Goal: Task Accomplishment & Management: Manage account settings

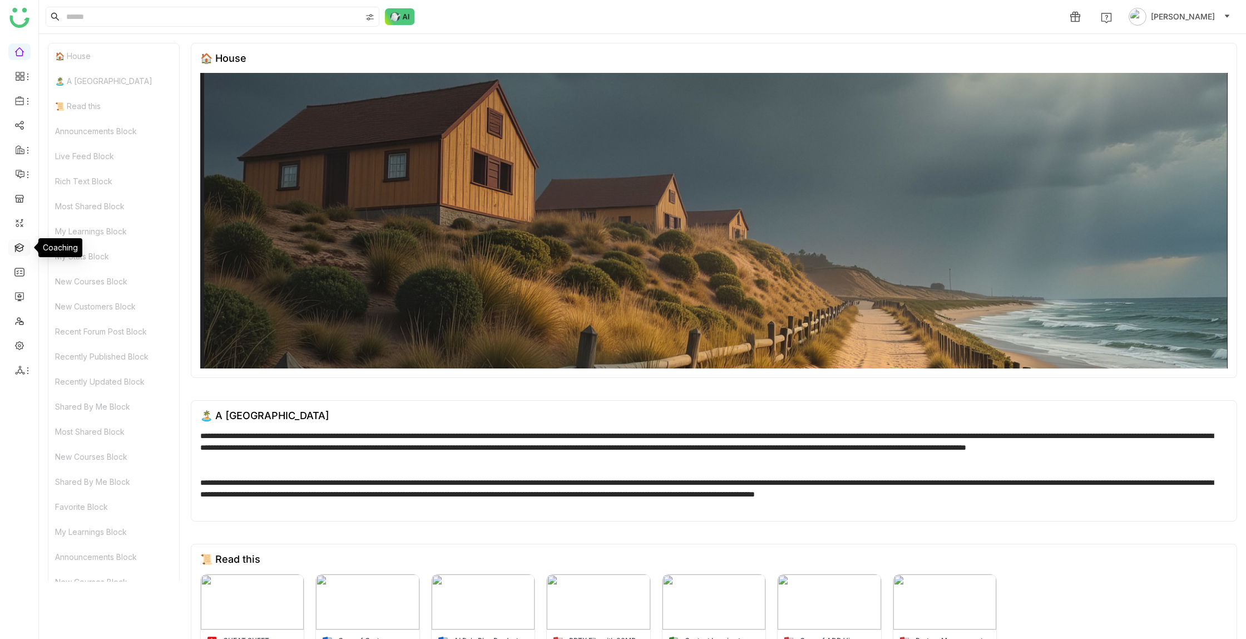
click at [20, 246] on link at bounding box center [19, 246] width 10 height 9
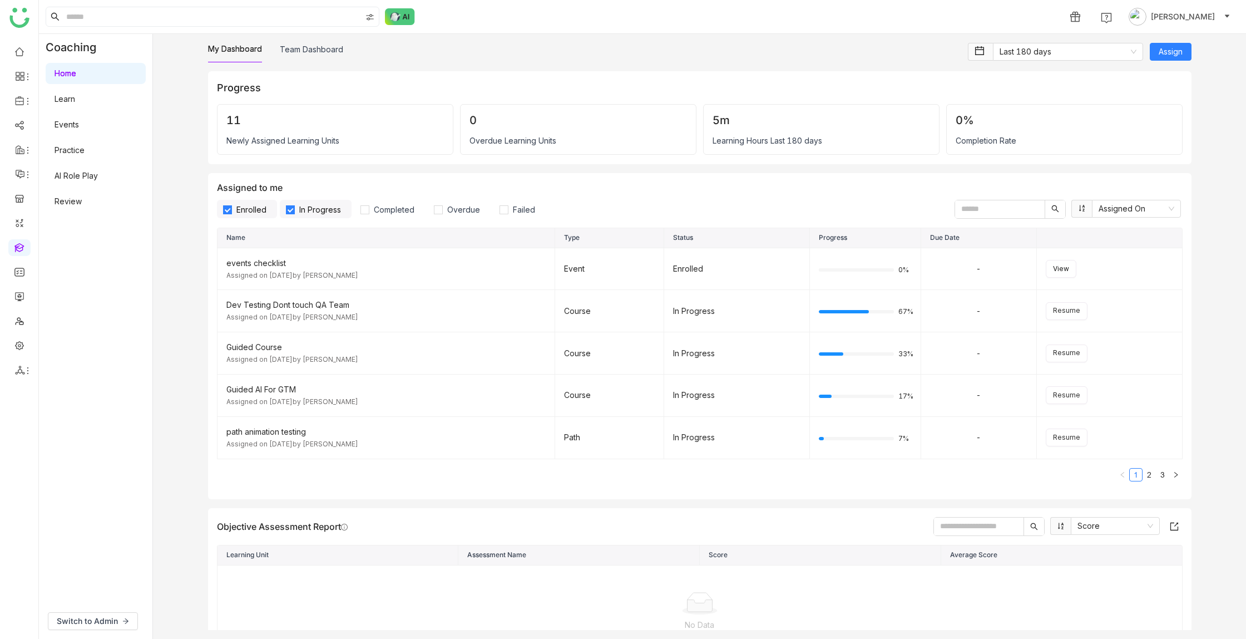
click at [66, 96] on link "Learn" at bounding box center [65, 98] width 21 height 9
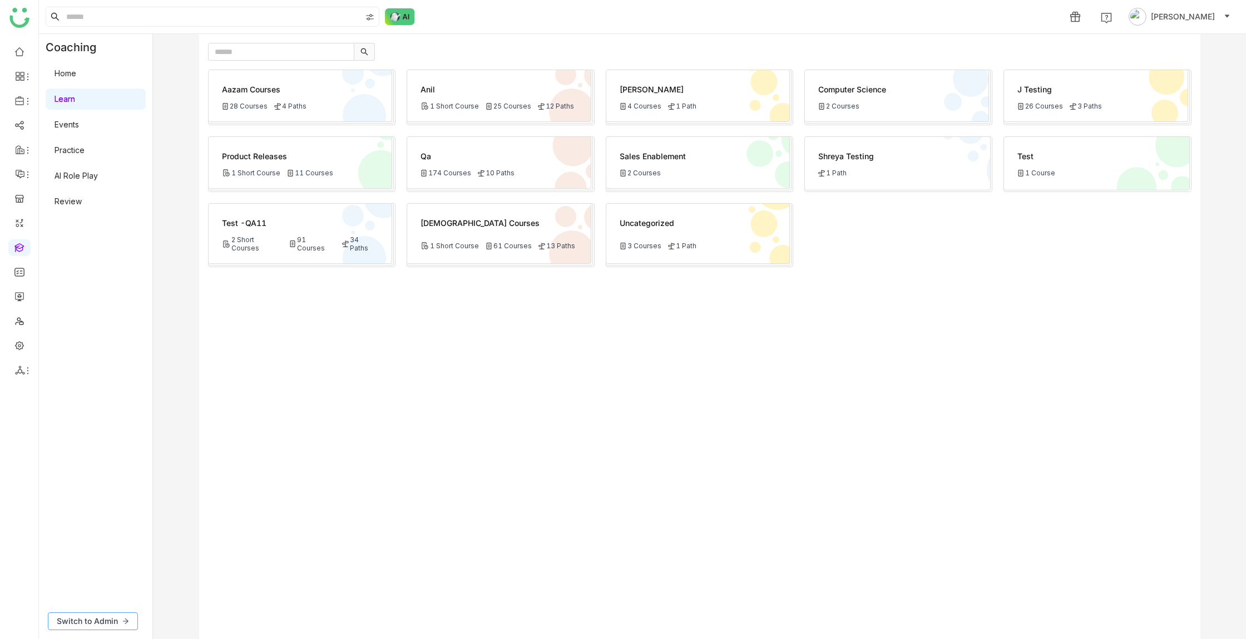
click at [95, 617] on span "Switch to Admin" at bounding box center [87, 621] width 61 height 12
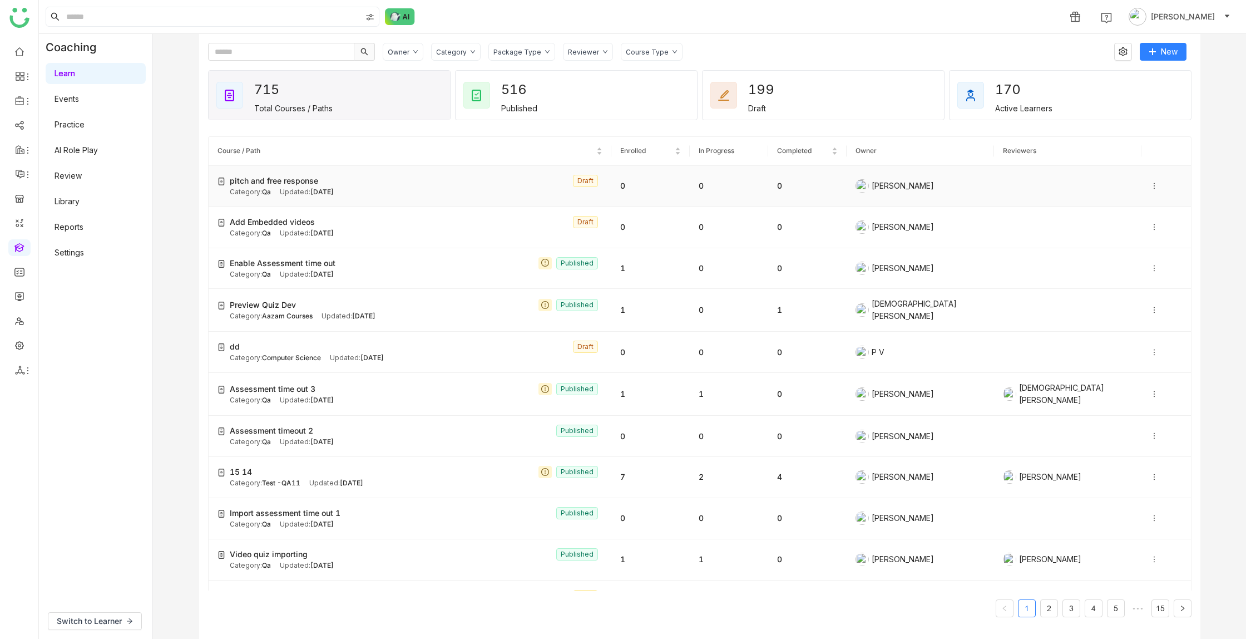
click at [399, 183] on div "pitch and free response Draft" at bounding box center [416, 181] width 373 height 12
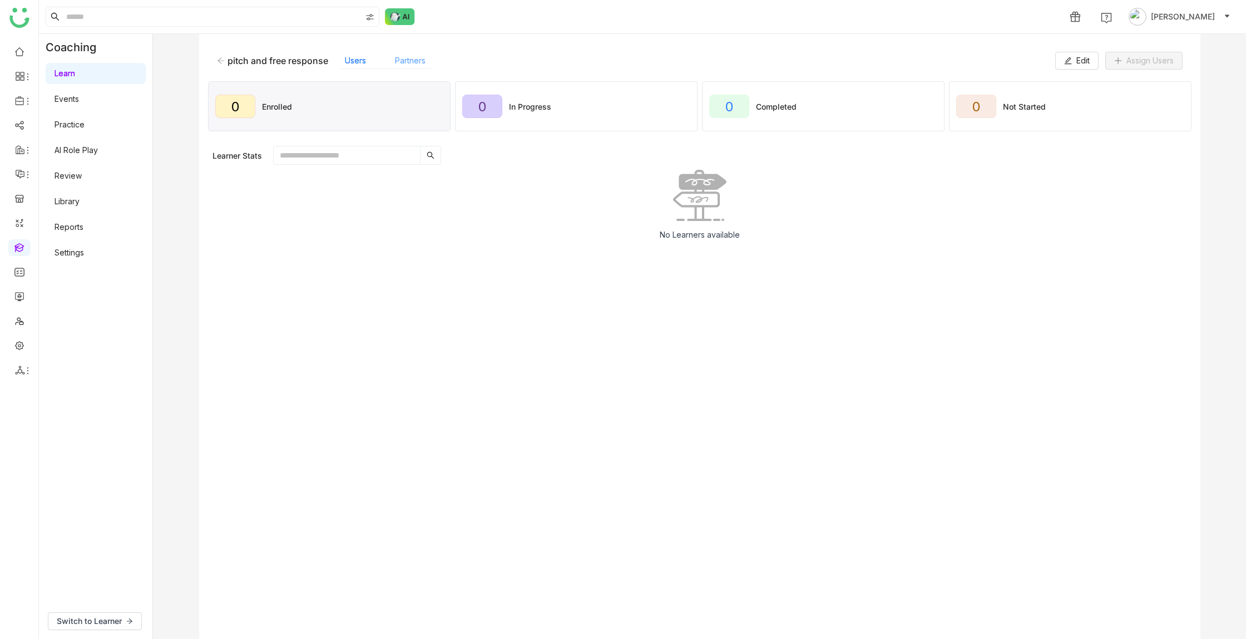
click at [403, 62] on link "Partners" at bounding box center [410, 60] width 31 height 9
click at [222, 60] on icon at bounding box center [221, 61] width 8 height 8
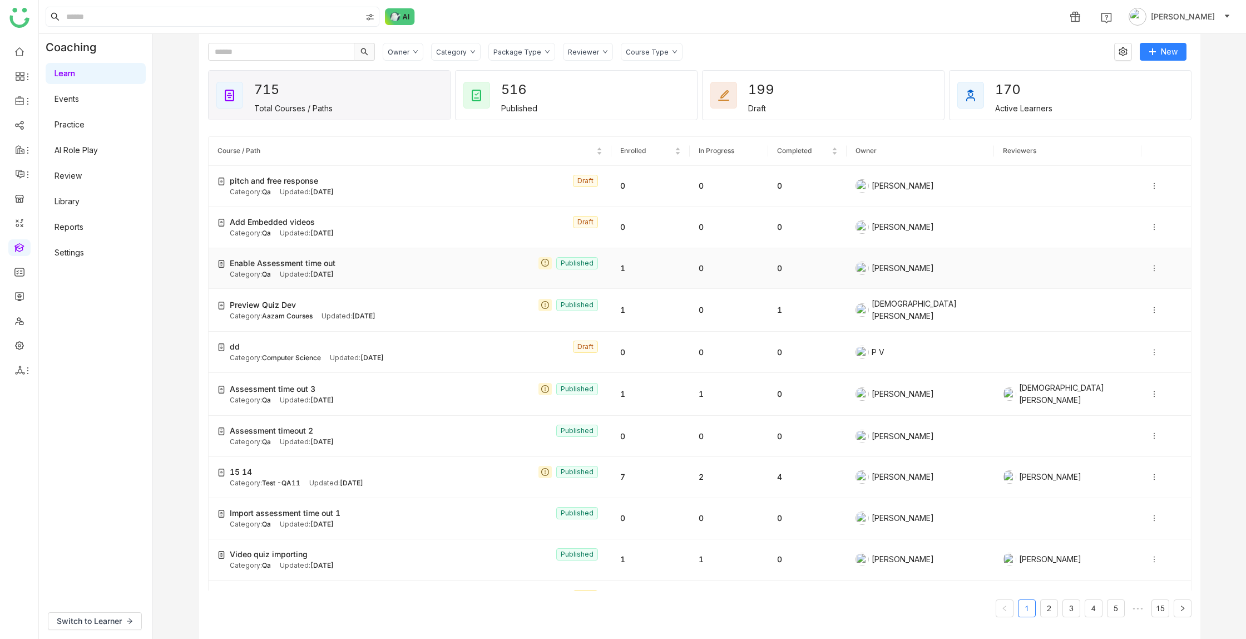
click at [409, 263] on div "Enable Assessment time out Published" at bounding box center [416, 263] width 373 height 12
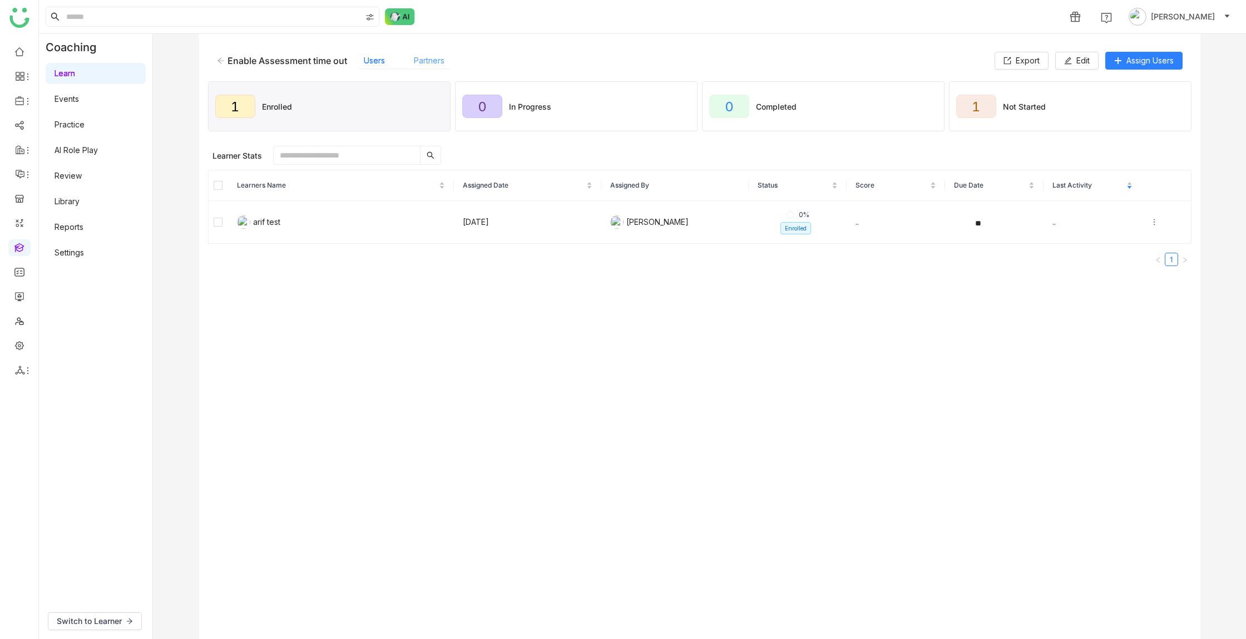
click at [438, 61] on link "Partners" at bounding box center [429, 60] width 31 height 9
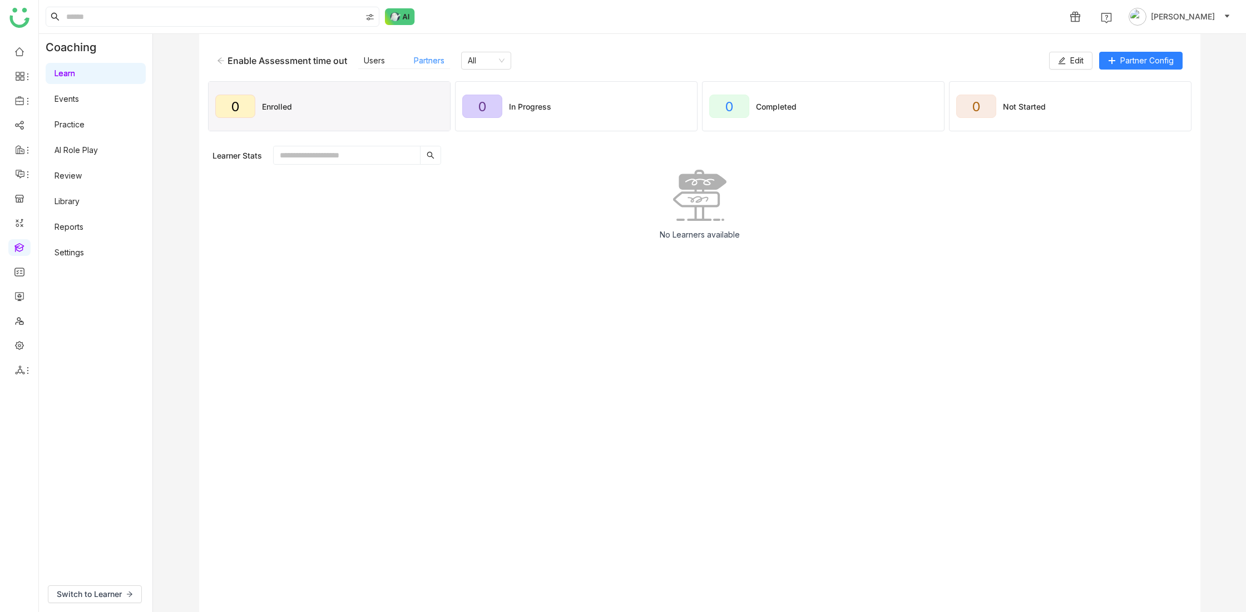
click at [431, 61] on link "Partners" at bounding box center [429, 60] width 31 height 9
click at [221, 60] on icon at bounding box center [221, 61] width 8 height 8
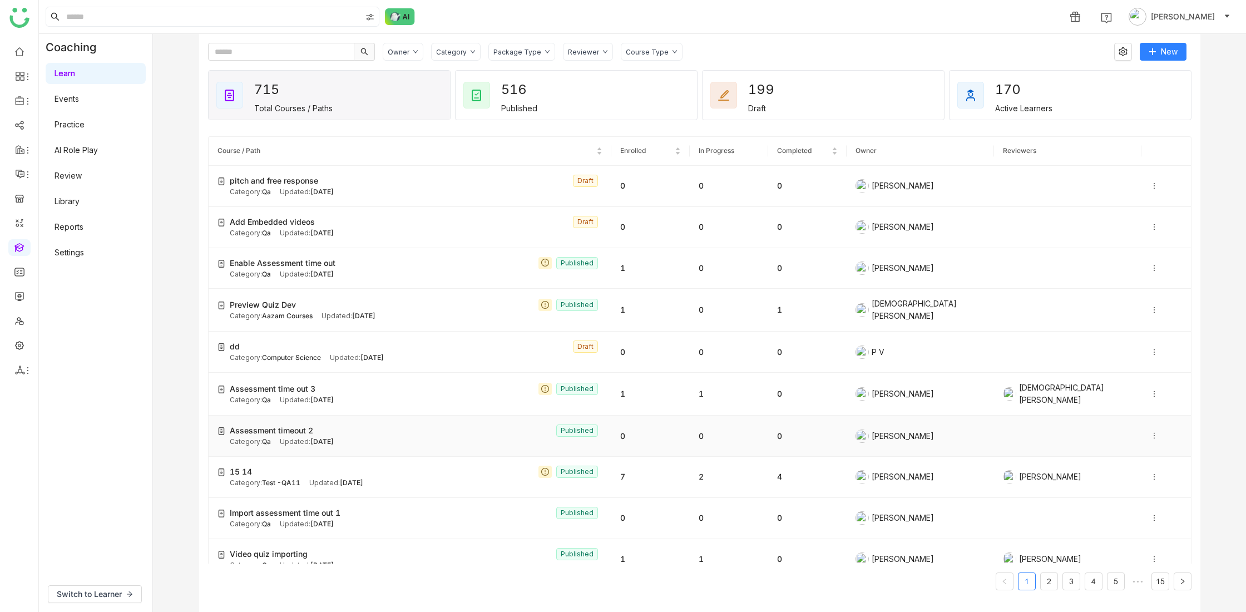
click at [334, 437] on div "Updated: [DATE]" at bounding box center [307, 442] width 54 height 11
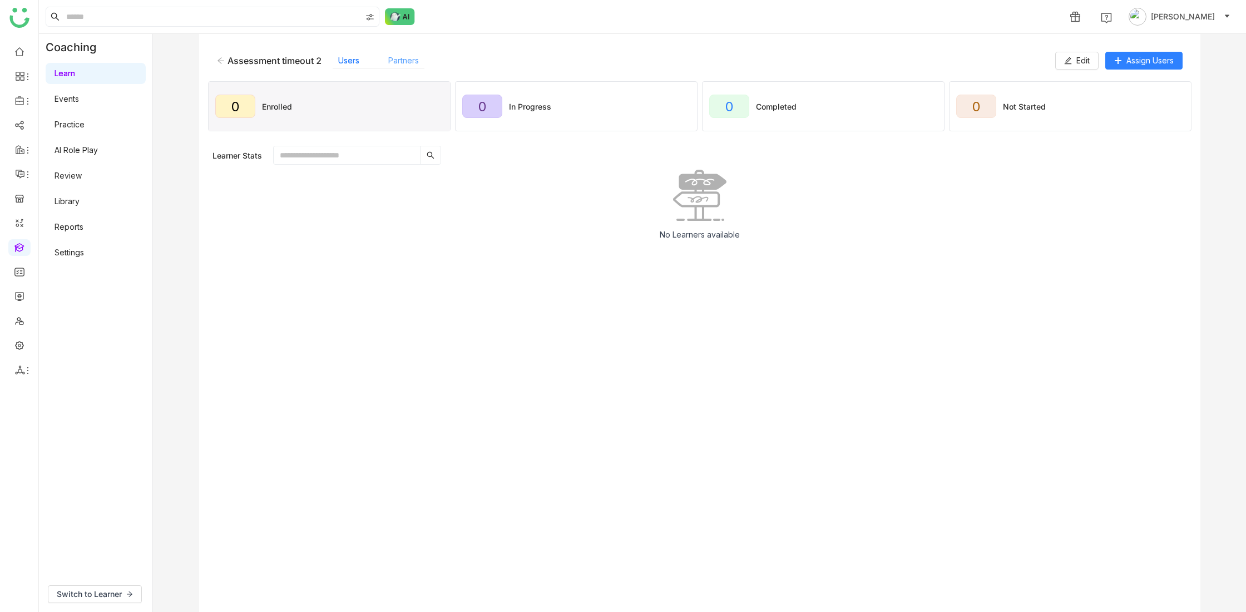
click at [403, 61] on link "Partners" at bounding box center [403, 60] width 31 height 9
click at [1147, 61] on span "Partner Config" at bounding box center [1146, 61] width 53 height 12
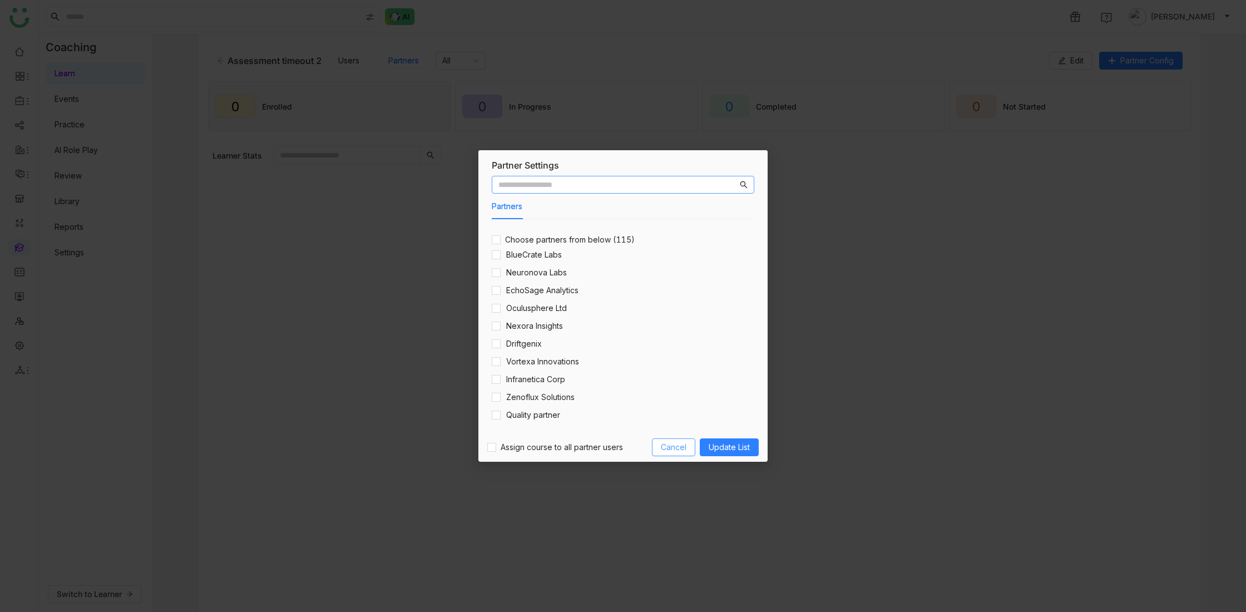
click at [675, 446] on span "Cancel" at bounding box center [674, 447] width 26 height 12
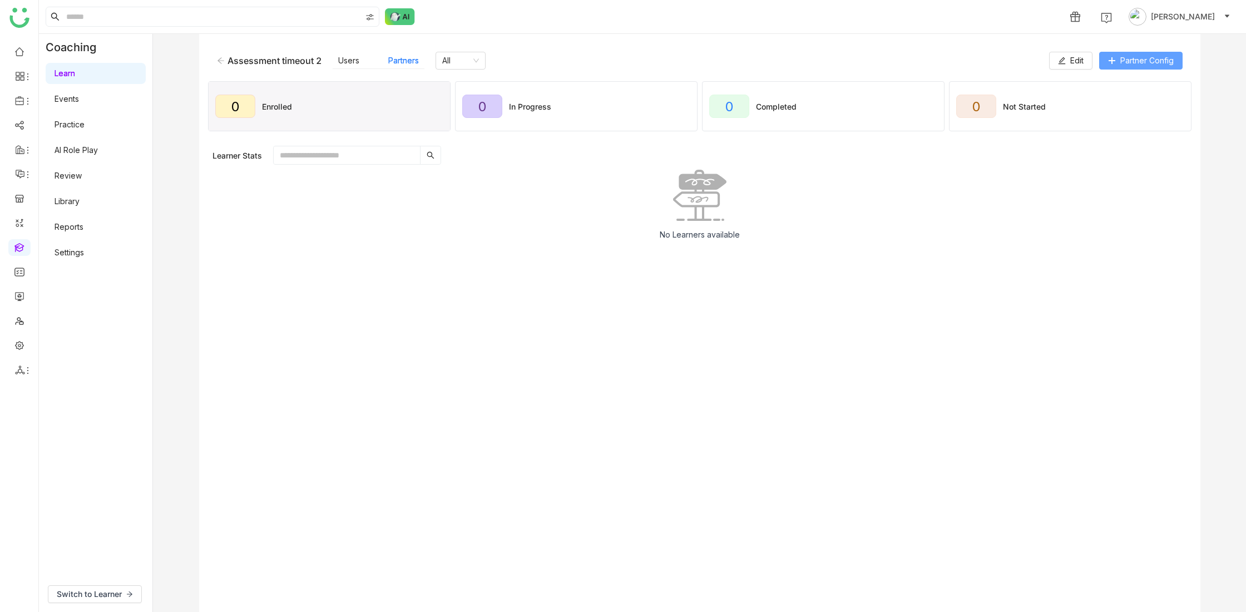
click at [1144, 61] on span "Partner Config" at bounding box center [1146, 61] width 53 height 12
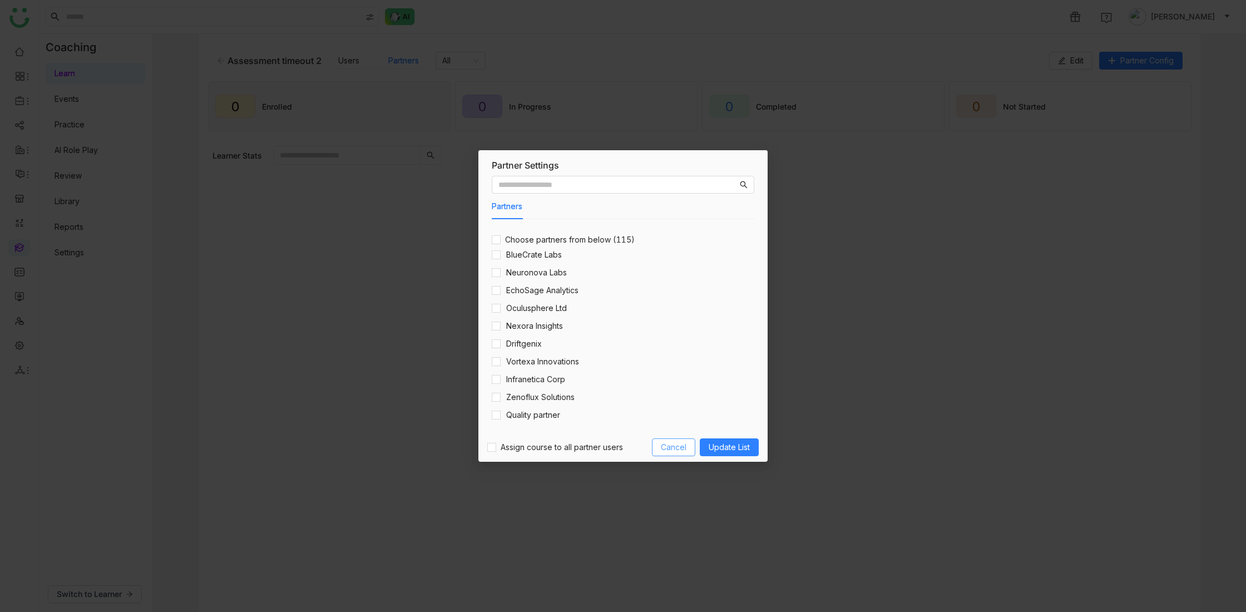
click at [676, 448] on span "Cancel" at bounding box center [674, 447] width 26 height 12
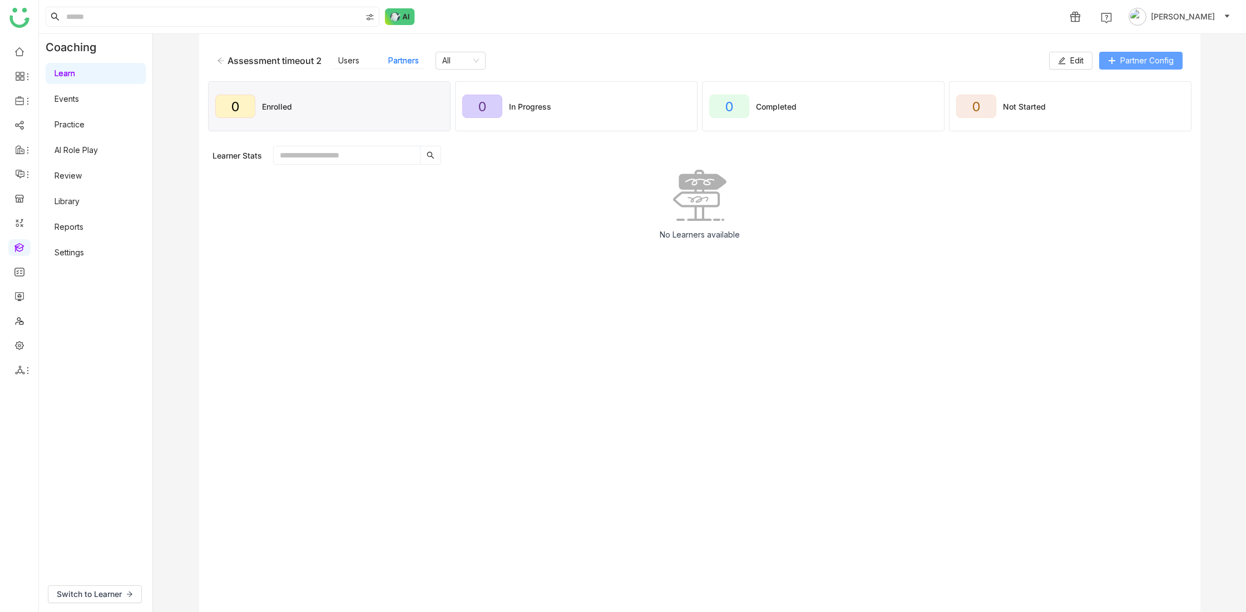
click at [1127, 63] on span "Partner Config" at bounding box center [1146, 61] width 53 height 12
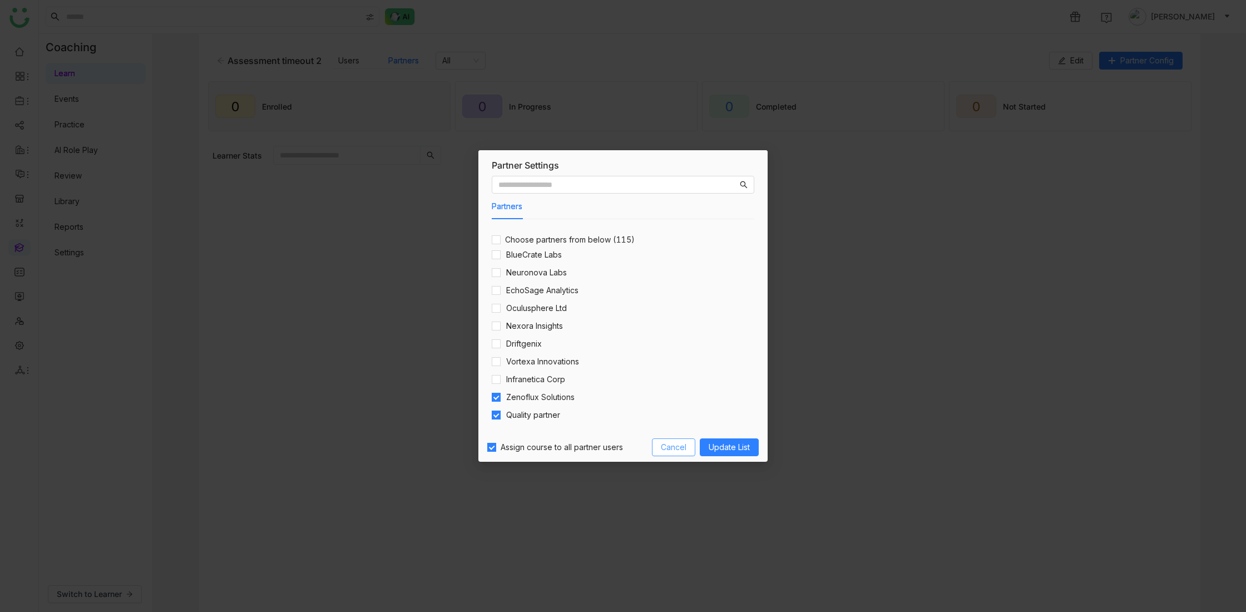
click at [675, 444] on span "Cancel" at bounding box center [674, 447] width 26 height 12
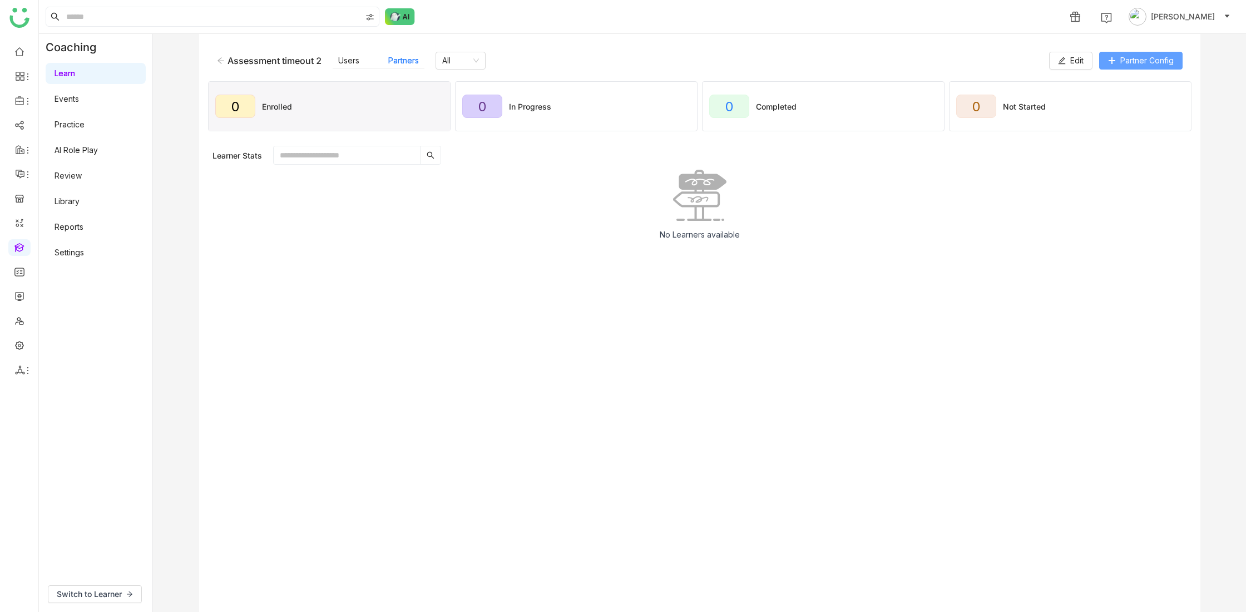
click at [1150, 60] on span "Partner Config" at bounding box center [1146, 61] width 53 height 12
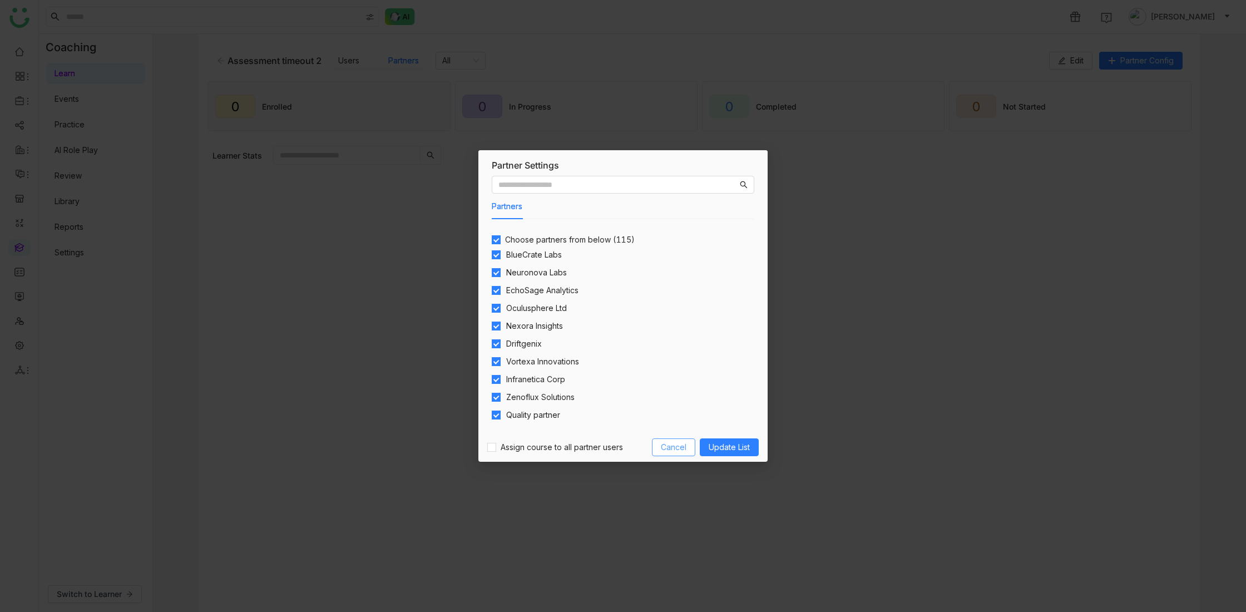
click at [669, 452] on span "Cancel" at bounding box center [674, 447] width 26 height 12
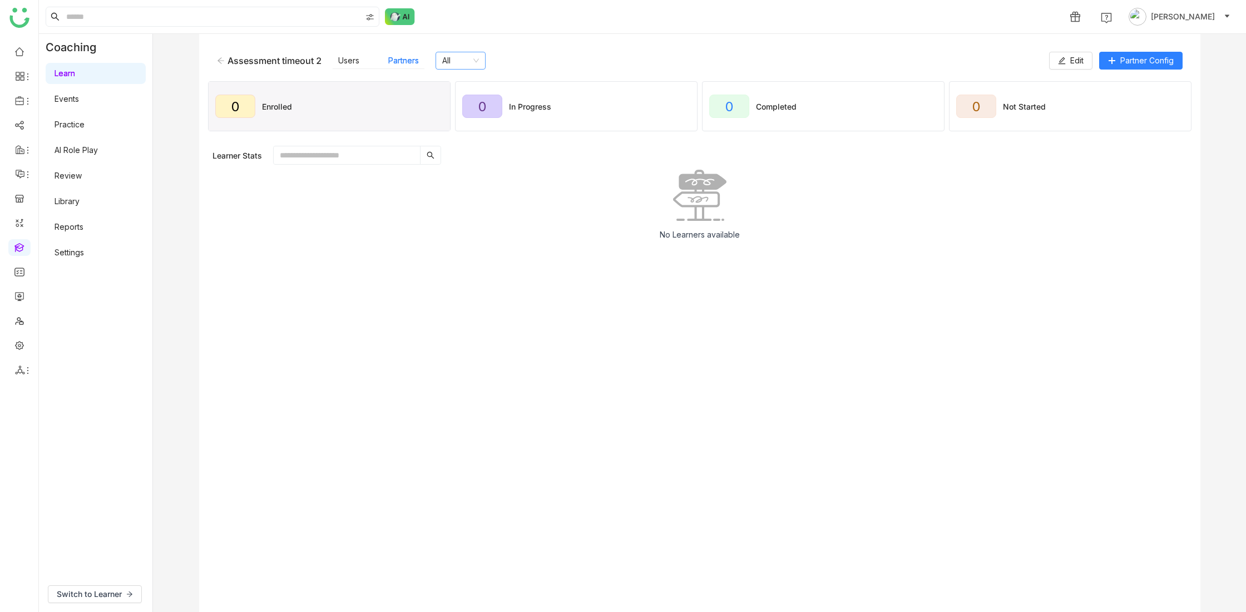
click at [478, 60] on icon at bounding box center [476, 60] width 7 height 7
click at [471, 85] on div "All" at bounding box center [482, 83] width 76 height 12
click at [473, 60] on nz-select-item "All" at bounding box center [460, 60] width 37 height 17
click at [218, 60] on icon at bounding box center [221, 60] width 7 height 6
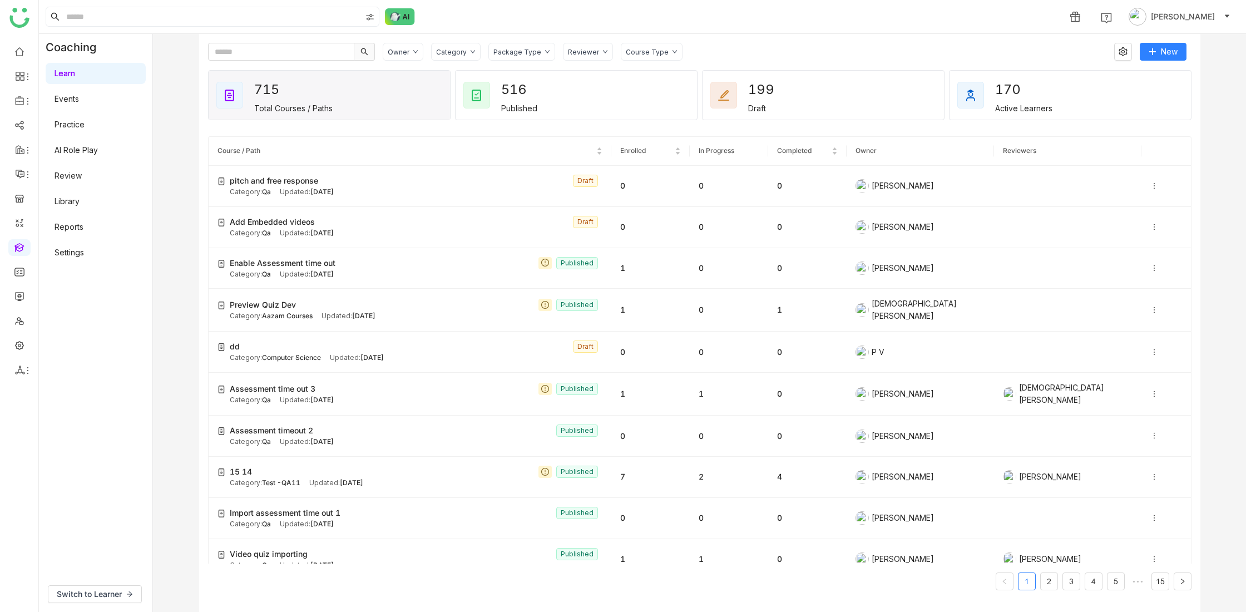
click at [84, 149] on link "AI Role Play" at bounding box center [76, 149] width 43 height 9
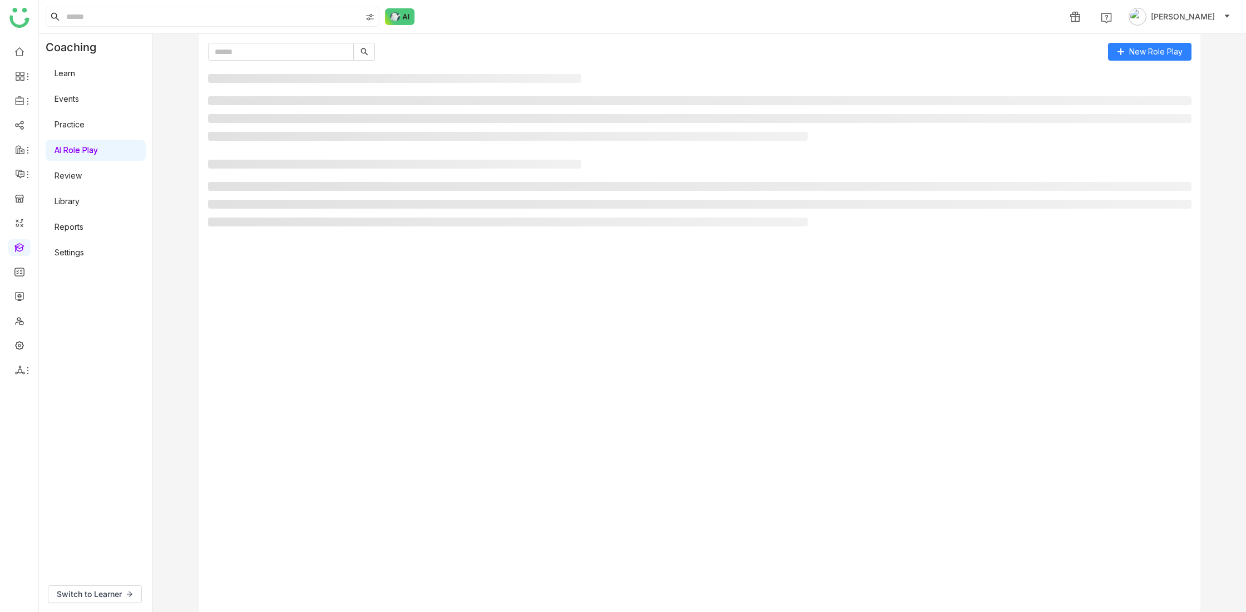
click at [76, 123] on link "Practice" at bounding box center [70, 124] width 30 height 9
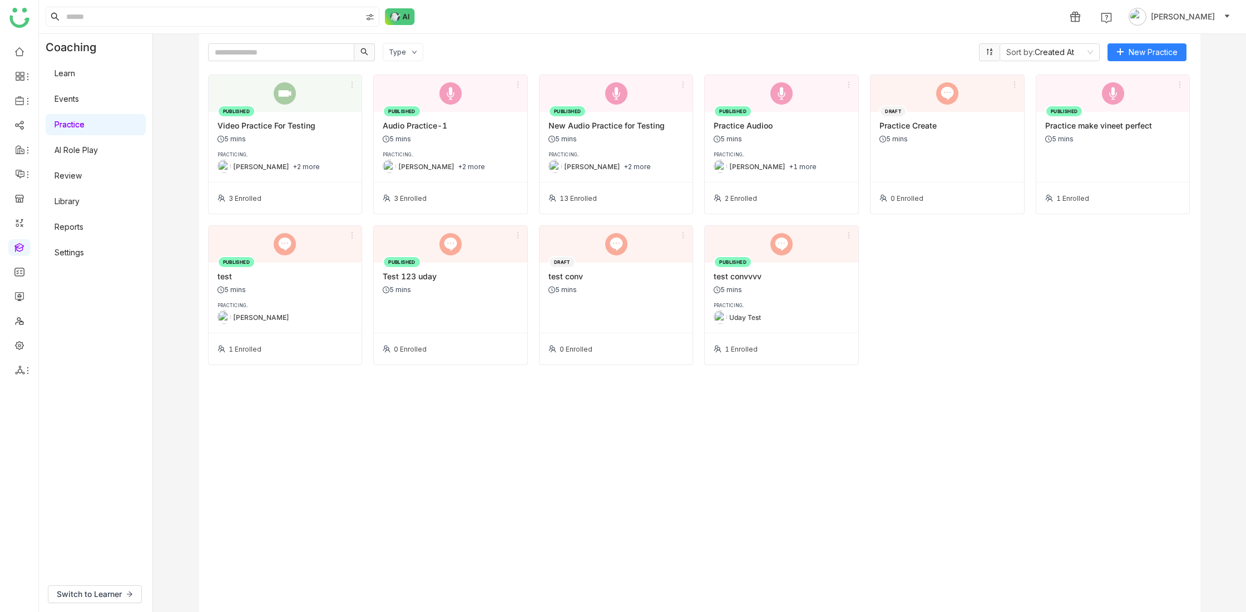
click at [73, 98] on link "Events" at bounding box center [67, 98] width 24 height 9
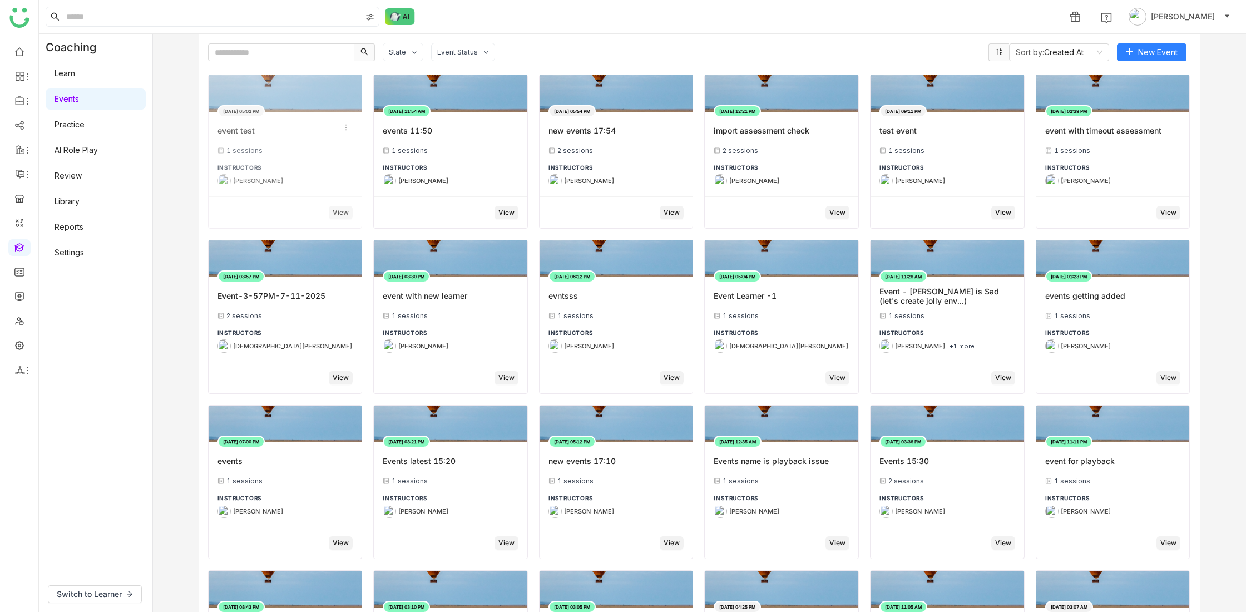
click at [297, 140] on div "[DATE] 05:02 PM event test 1 sessions INSTRUCTORS [PERSON_NAME]" at bounding box center [286, 154] width 154 height 85
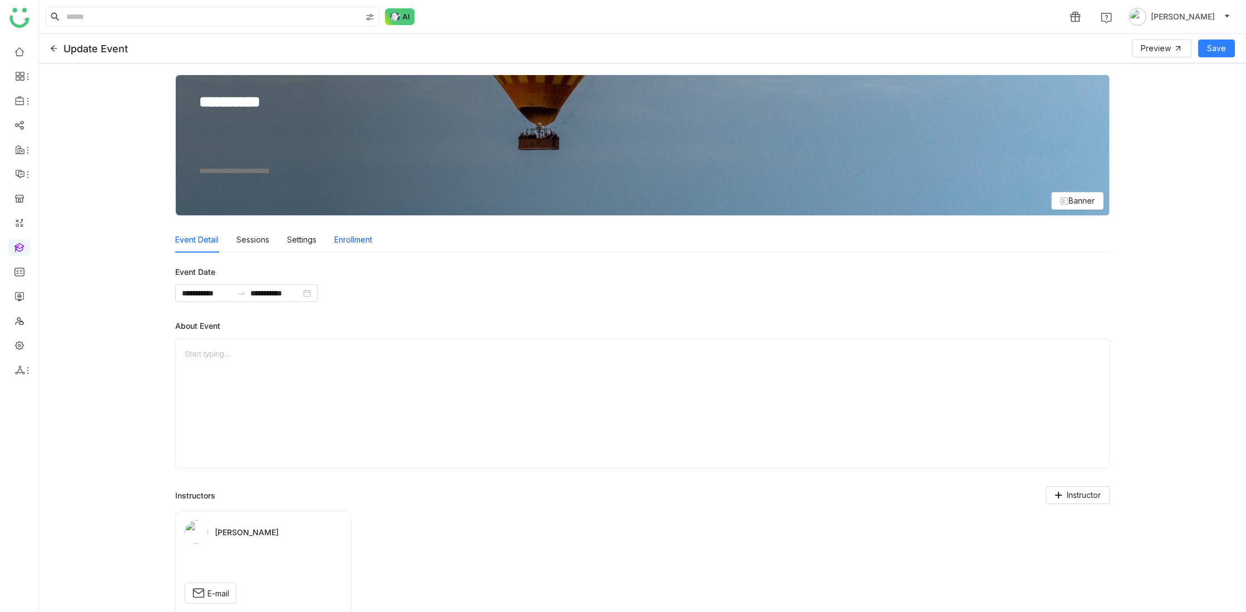
click at [357, 240] on div "Enrollment" at bounding box center [353, 240] width 38 height 26
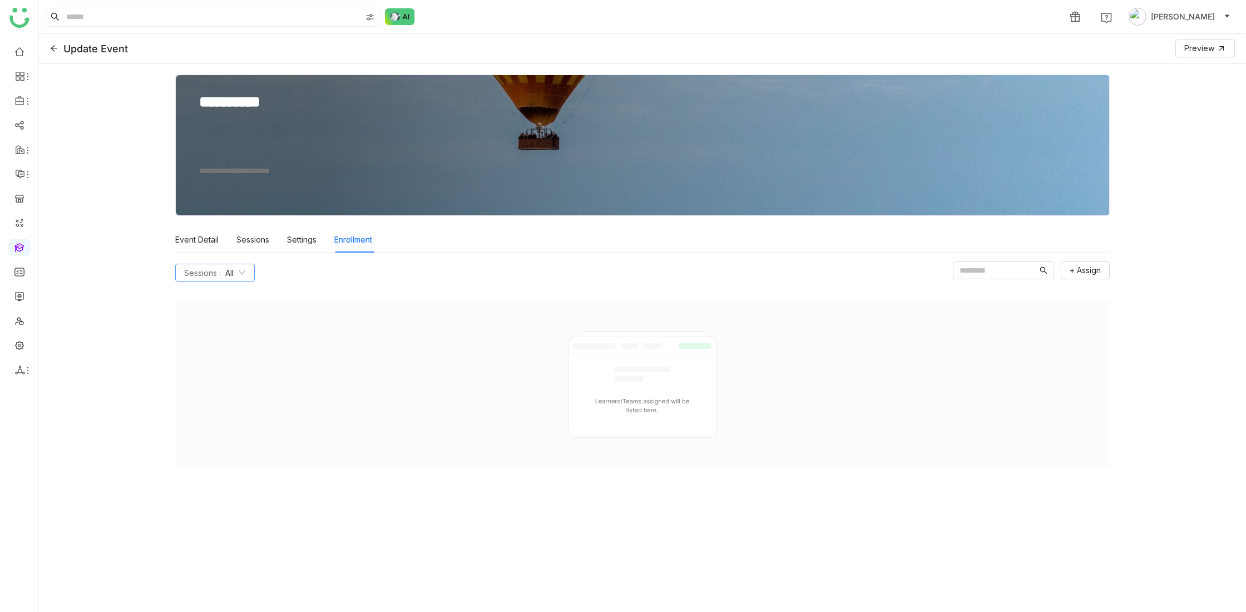
click at [243, 273] on icon at bounding box center [242, 273] width 8 height 8
click at [518, 348] on div at bounding box center [642, 384] width 935 height 170
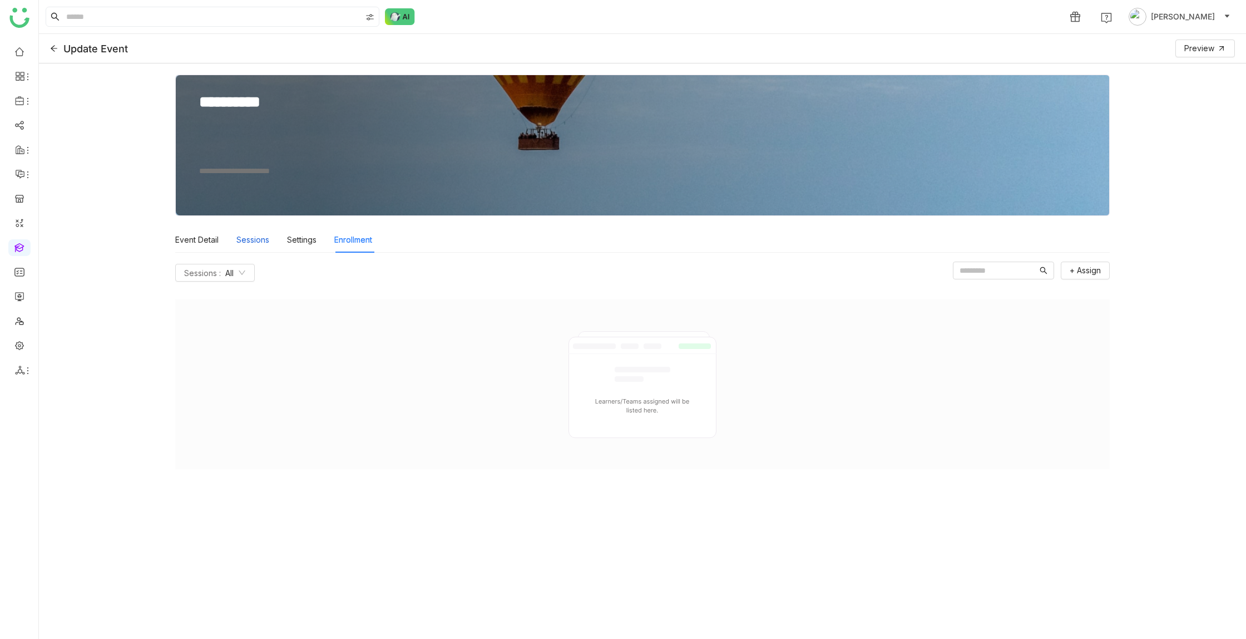
click at [256, 244] on div "Sessions" at bounding box center [252, 240] width 33 height 26
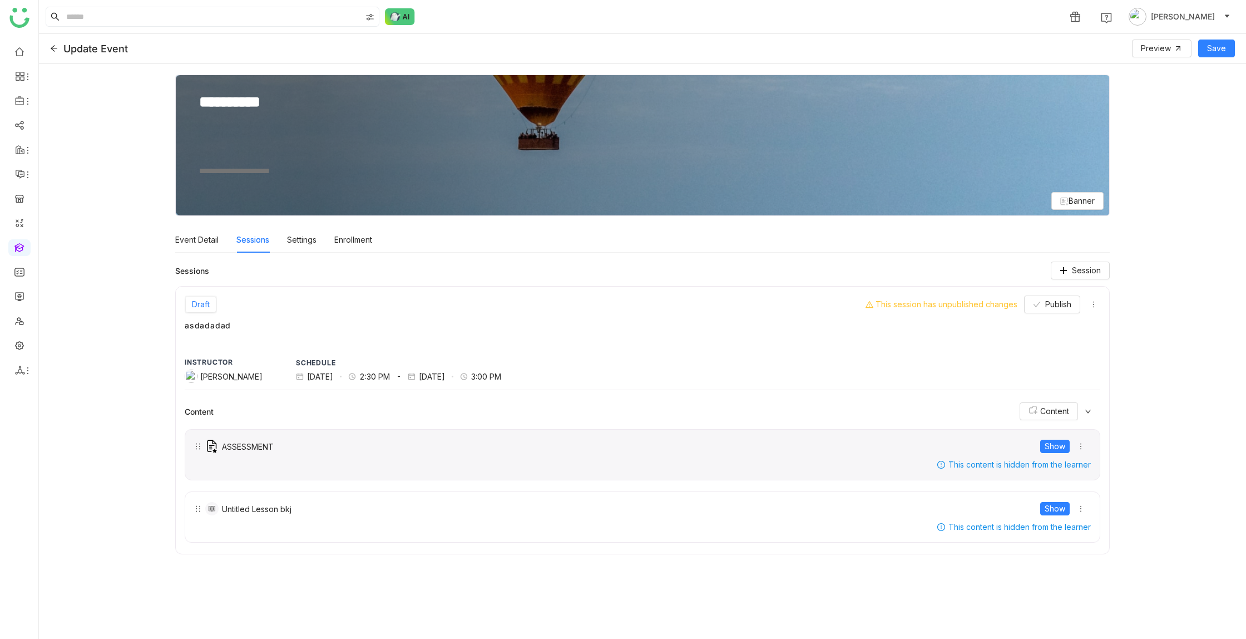
click at [917, 456] on div "ASSESSMENT Show This content is hidden from the learner" at bounding box center [643, 454] width 916 height 51
click at [1080, 444] on icon at bounding box center [1081, 446] width 8 height 8
click at [1055, 445] on span "Show" at bounding box center [1055, 446] width 21 height 12
click at [1058, 446] on span "Hide" at bounding box center [1056, 446] width 17 height 12
click at [1101, 471] on span "Edit" at bounding box center [1094, 467] width 27 height 12
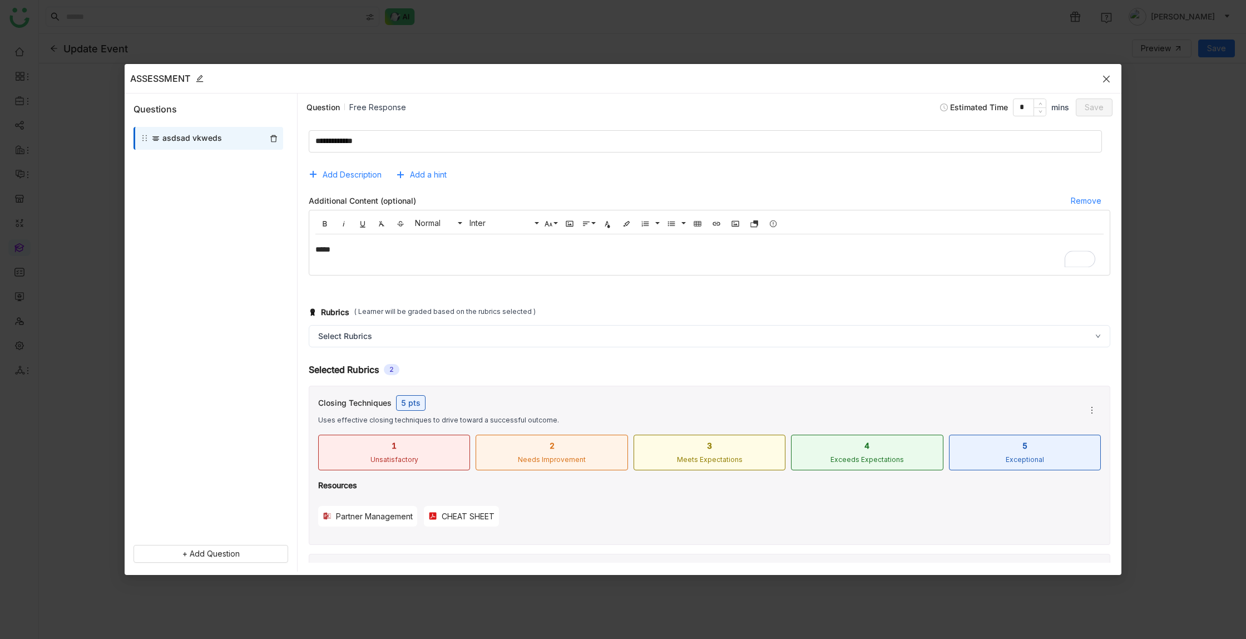
click at [1107, 76] on icon "Close" at bounding box center [1106, 79] width 9 height 9
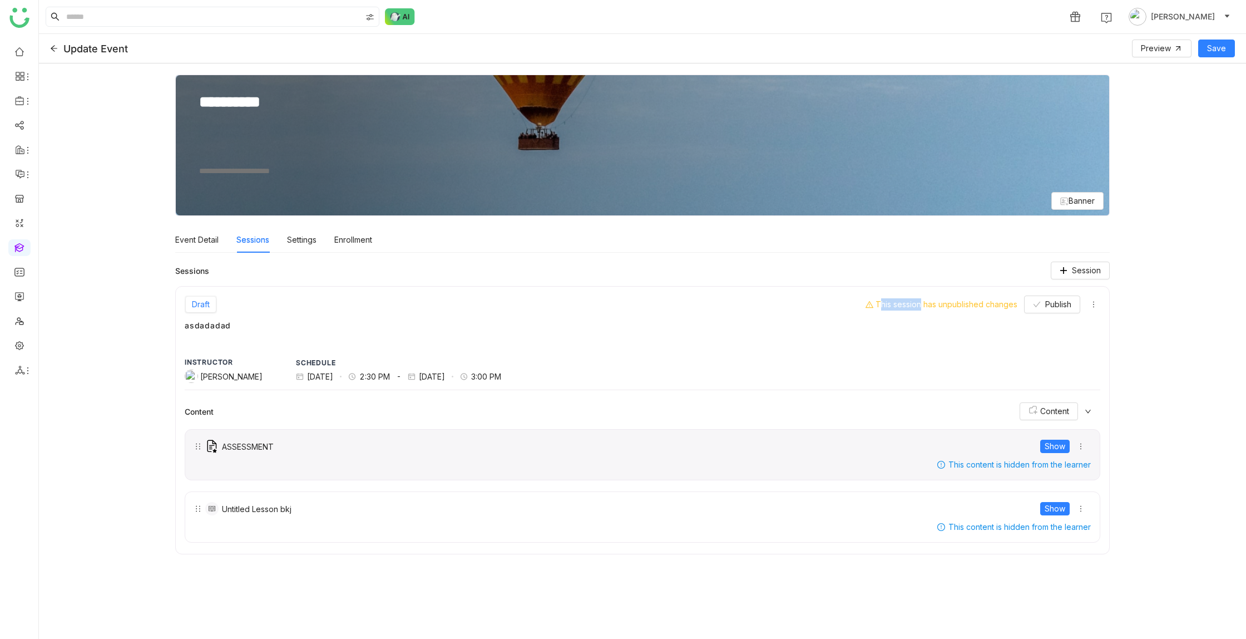
drag, startPoint x: 916, startPoint y: 305, endPoint x: 1017, endPoint y: 307, distance: 101.3
click at [1017, 307] on div "This session has unpublished changes Publish" at bounding box center [983, 304] width 235 height 18
click at [1046, 306] on span "Publish" at bounding box center [1058, 304] width 26 height 12
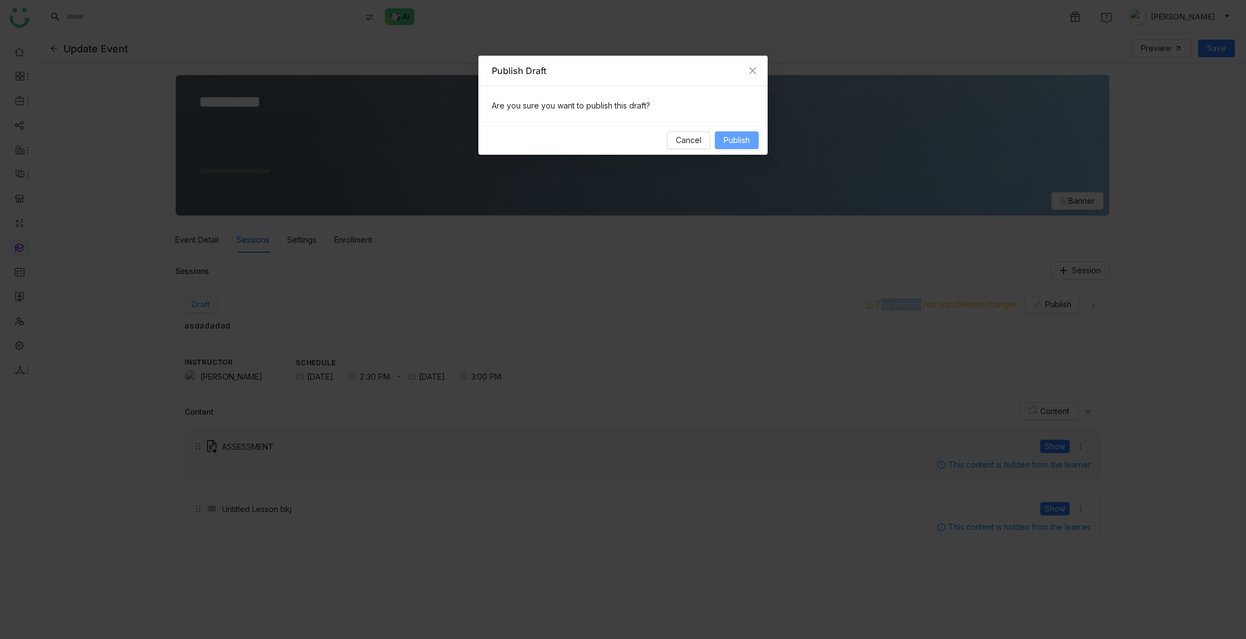
click at [729, 139] on span "Publish" at bounding box center [737, 140] width 26 height 12
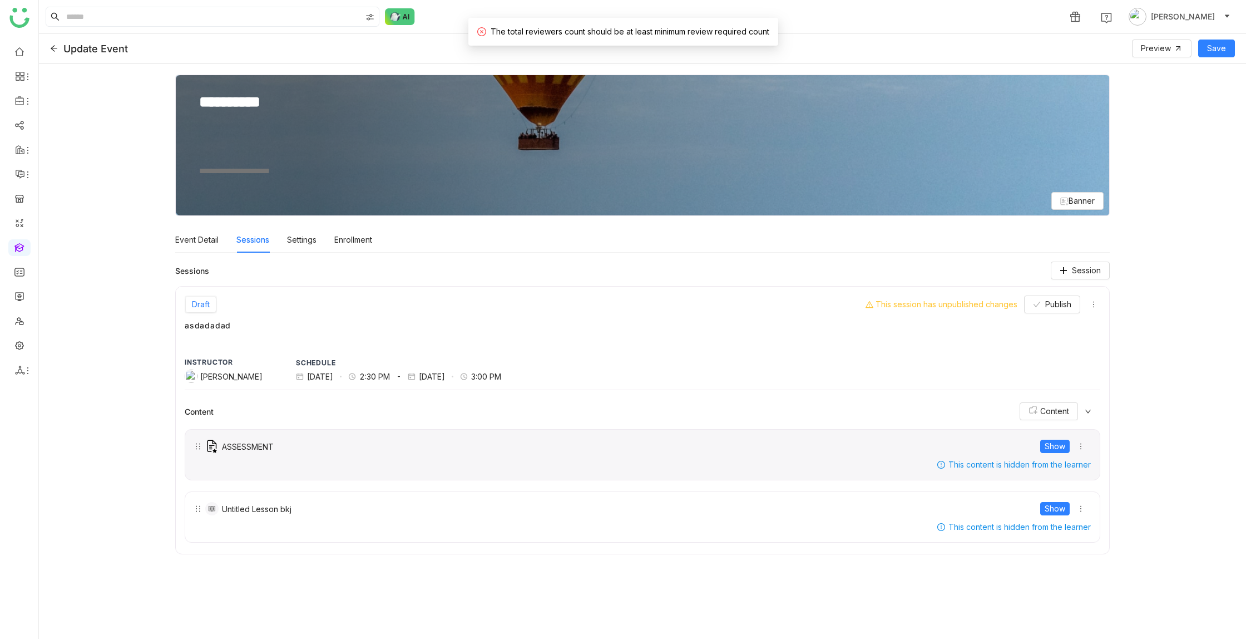
click at [975, 306] on div "This session has unpublished changes" at bounding box center [942, 304] width 152 height 12
click at [1062, 307] on span "Publish" at bounding box center [1058, 304] width 26 height 12
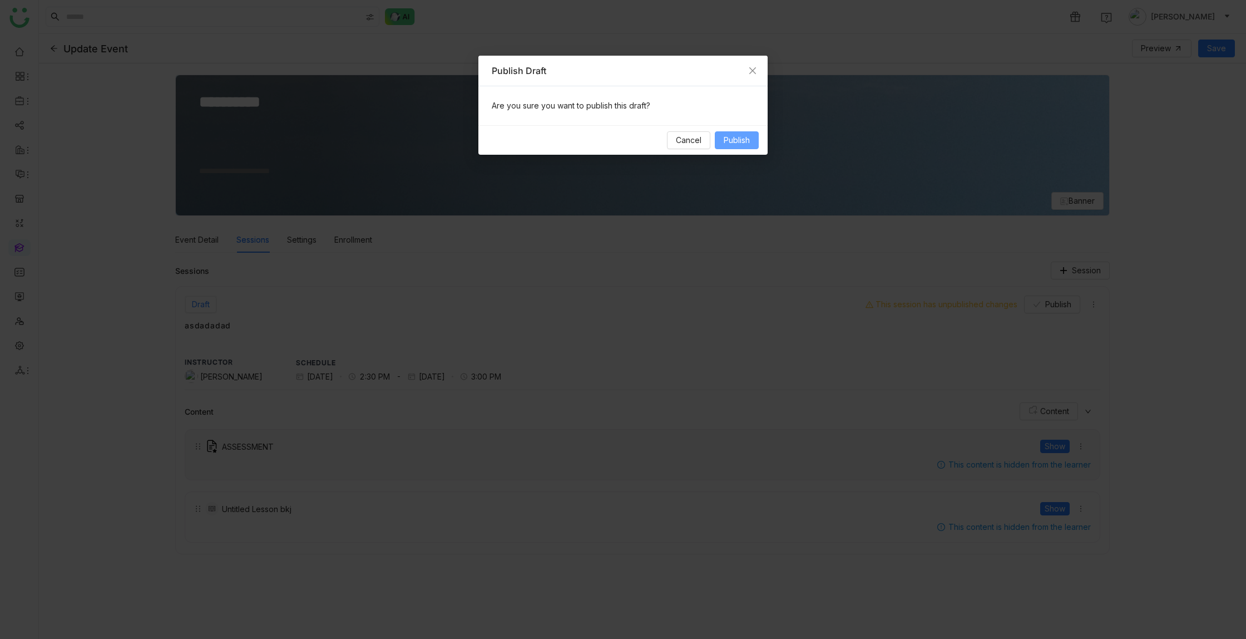
click at [734, 142] on span "Publish" at bounding box center [737, 140] width 26 height 12
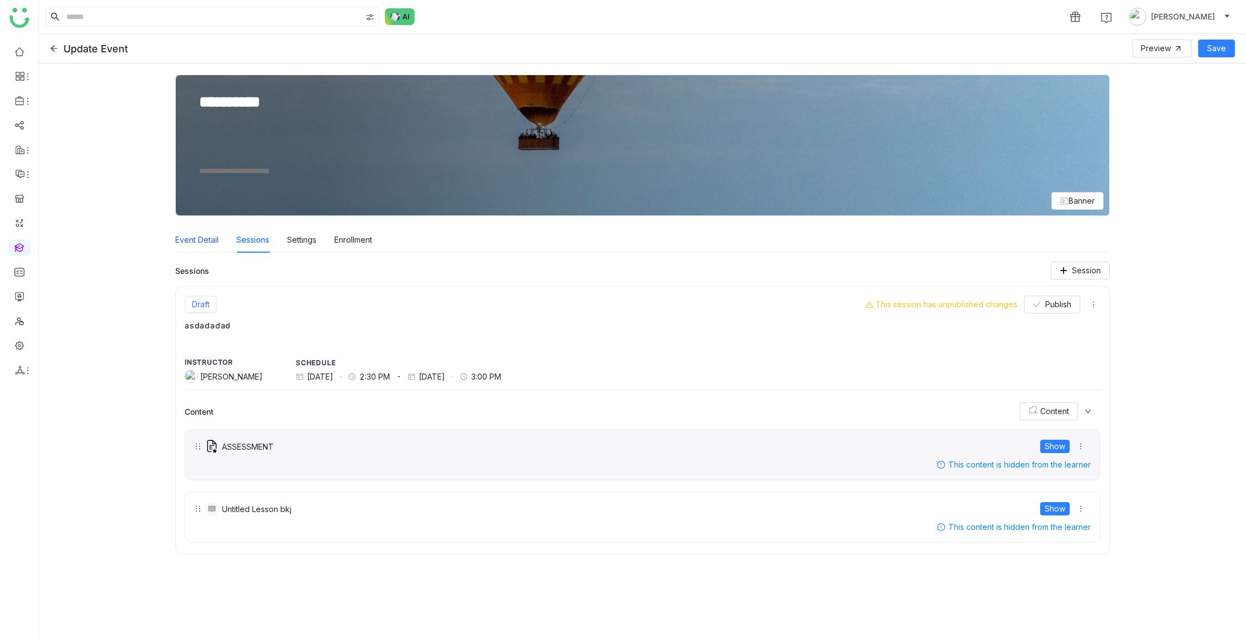
click at [190, 241] on div "Event Detail" at bounding box center [196, 240] width 43 height 26
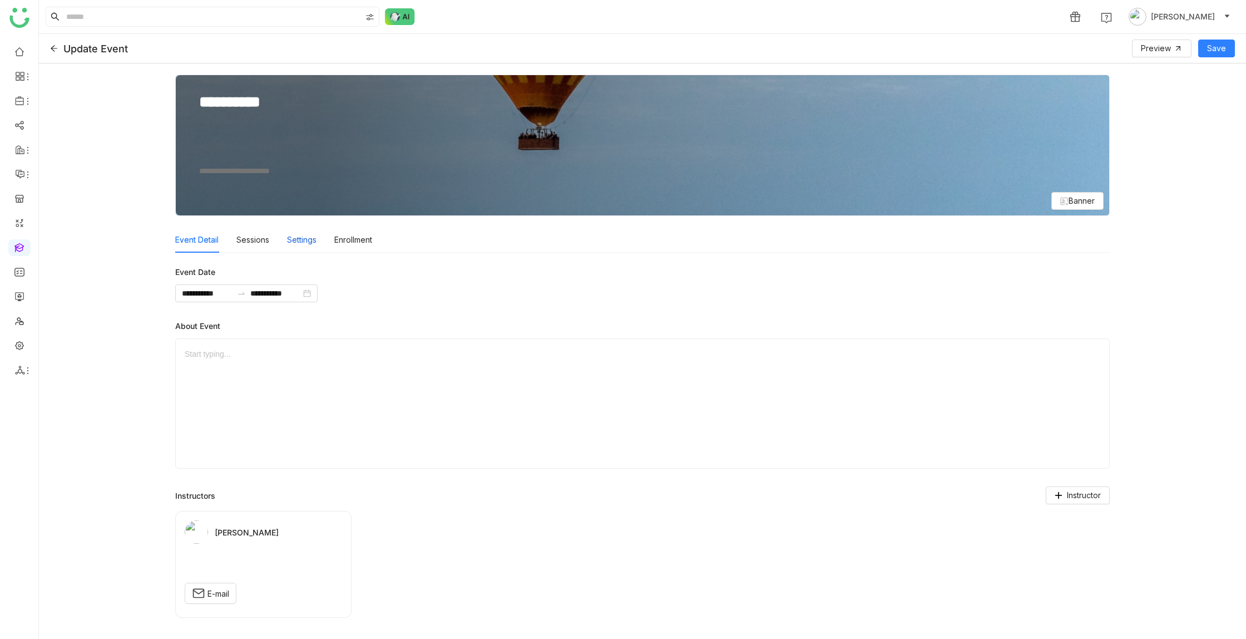
click at [301, 241] on div "Settings" at bounding box center [301, 240] width 29 height 26
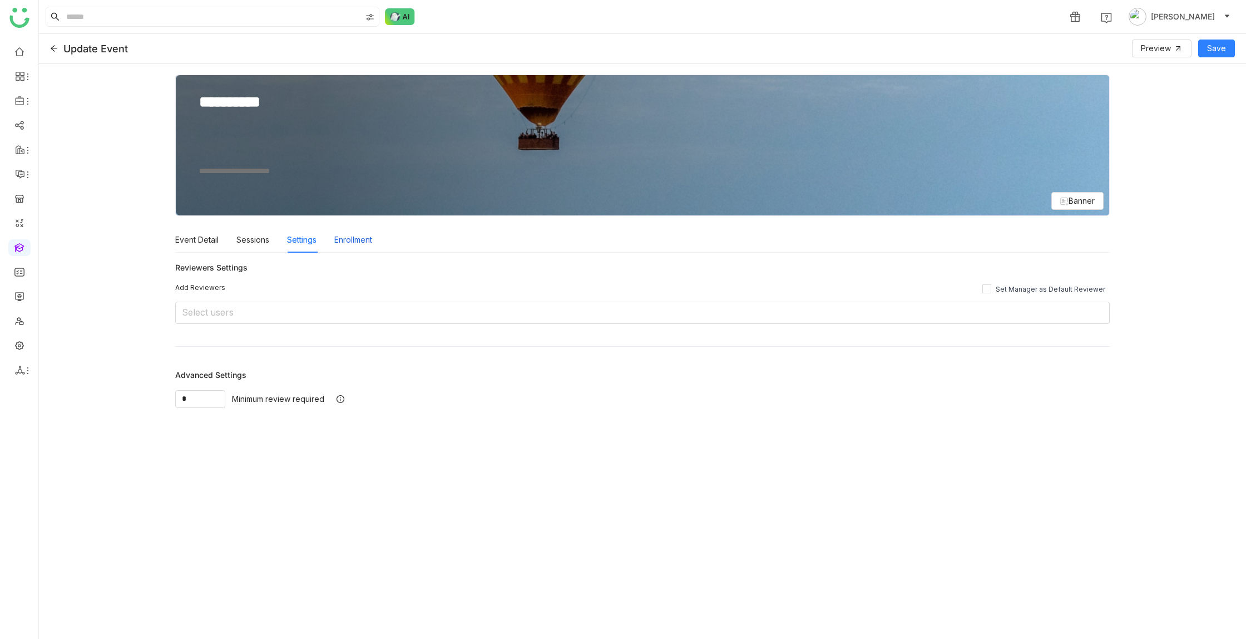
click at [358, 242] on div "Enrollment" at bounding box center [353, 240] width 38 height 26
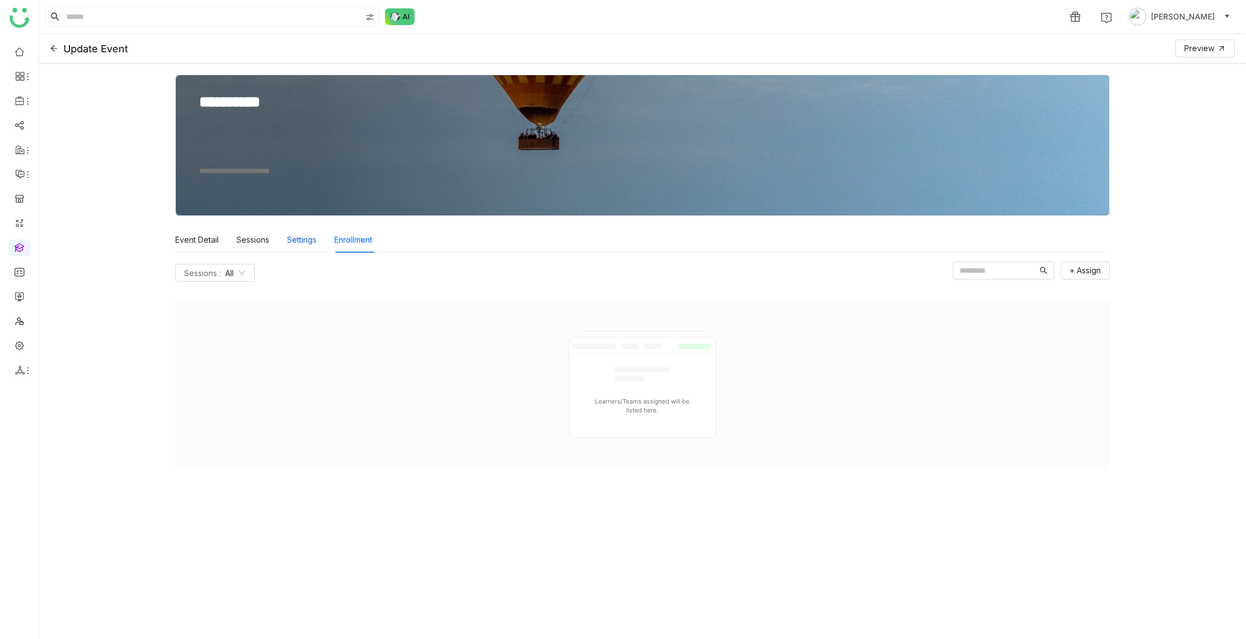
drag, startPoint x: 304, startPoint y: 241, endPoint x: 259, endPoint y: 243, distance: 45.1
click at [304, 241] on div "Settings" at bounding box center [301, 240] width 29 height 26
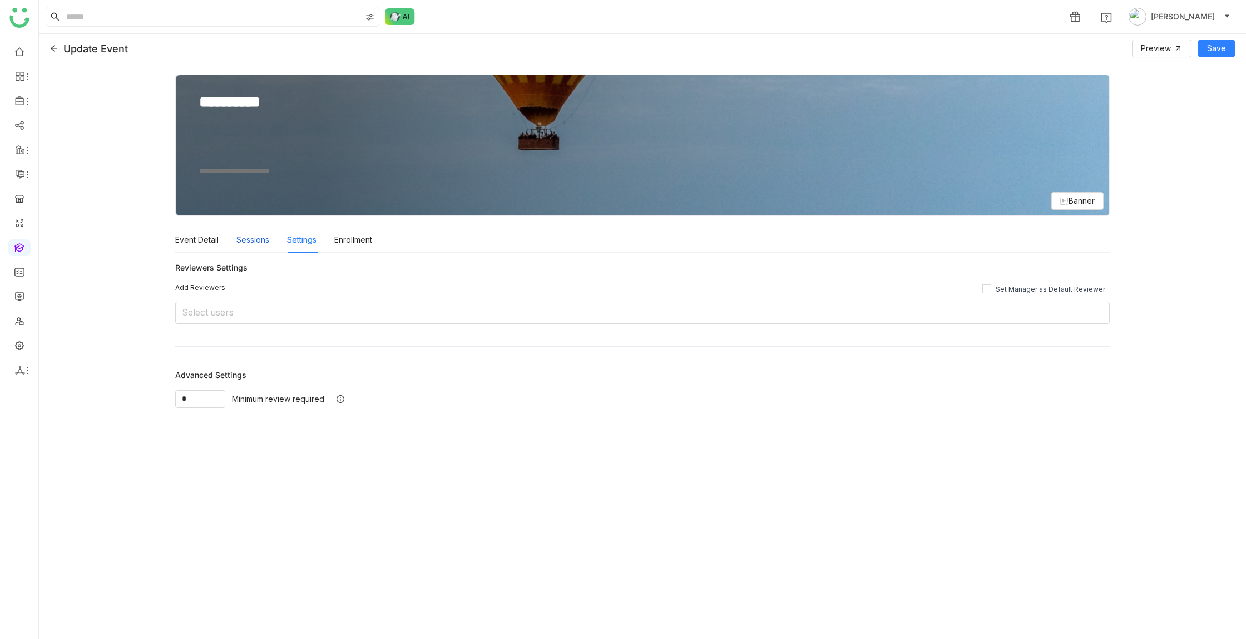
click at [239, 242] on div "Sessions" at bounding box center [252, 240] width 33 height 26
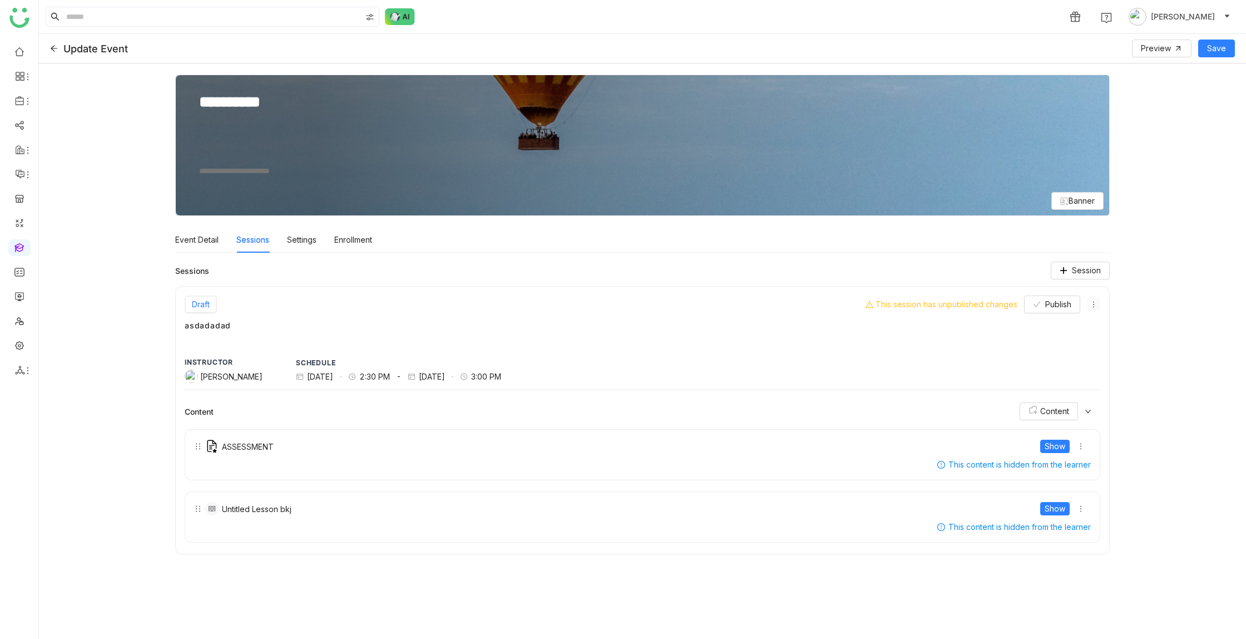
click at [1095, 299] on button at bounding box center [1093, 304] width 13 height 13
click at [1110, 322] on span "Edit" at bounding box center [1107, 325] width 27 height 12
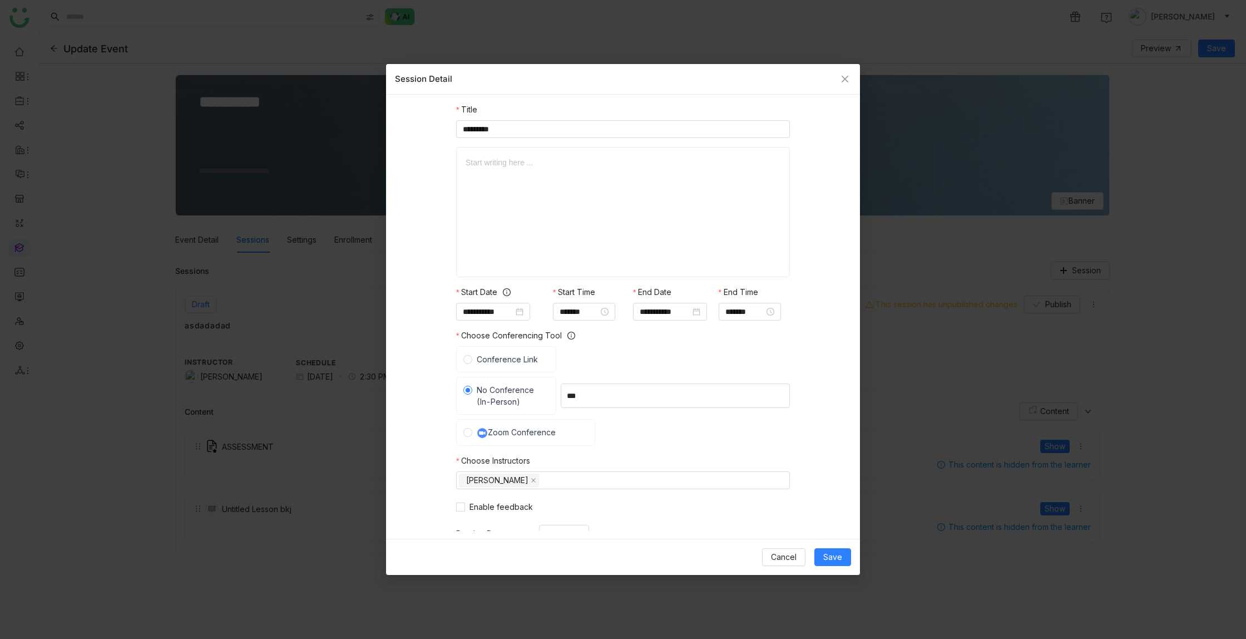
click at [512, 189] on div at bounding box center [623, 211] width 315 height 111
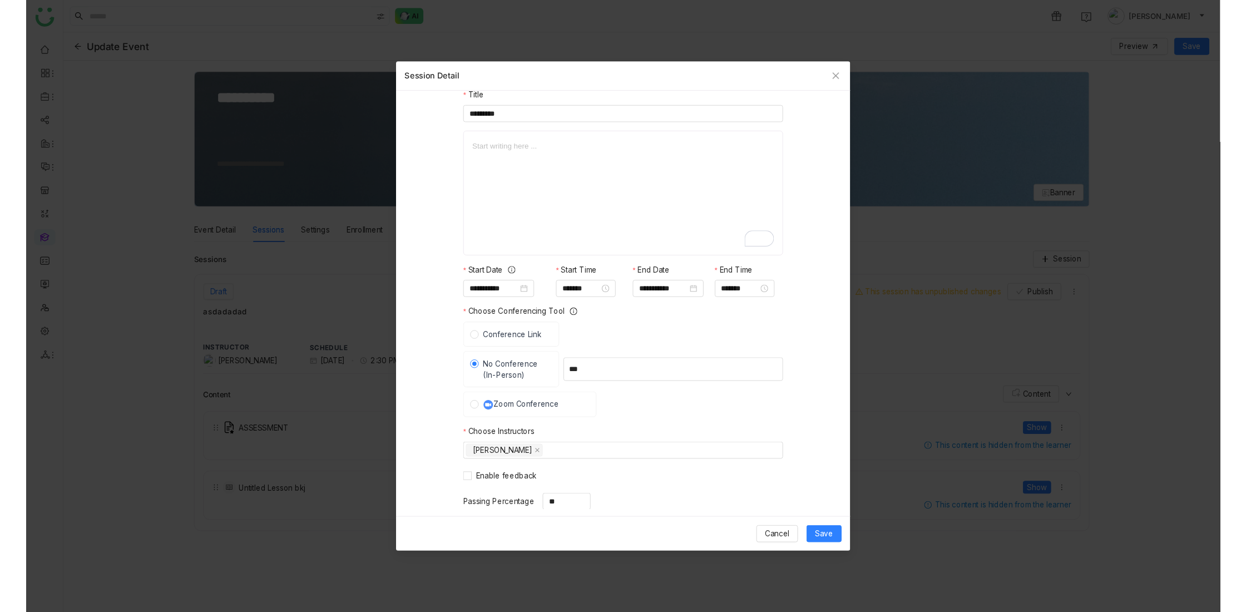
scroll to position [11, 0]
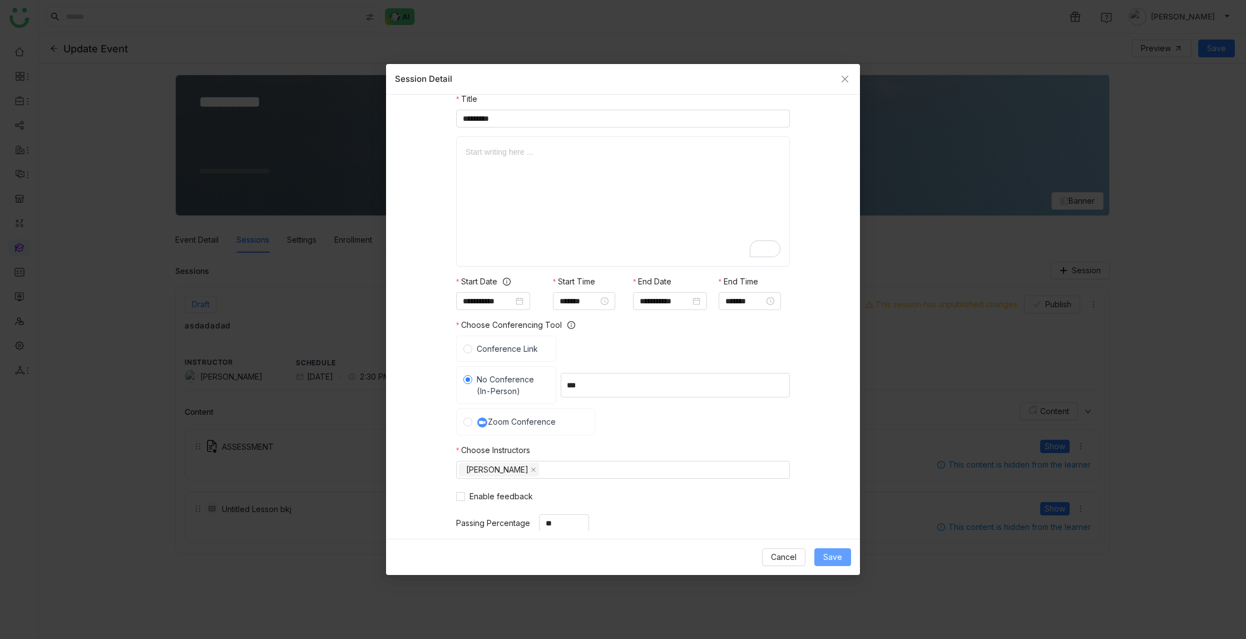
click at [839, 557] on span "Save" at bounding box center [832, 557] width 19 height 12
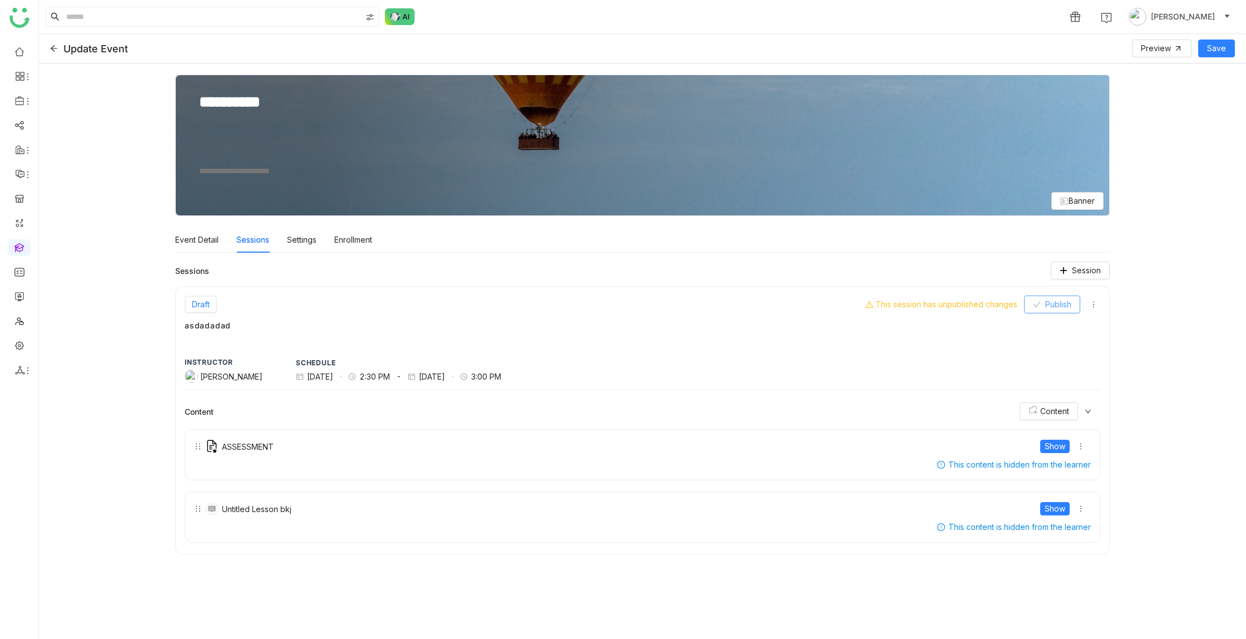
click at [1060, 303] on span "Publish" at bounding box center [1058, 304] width 26 height 12
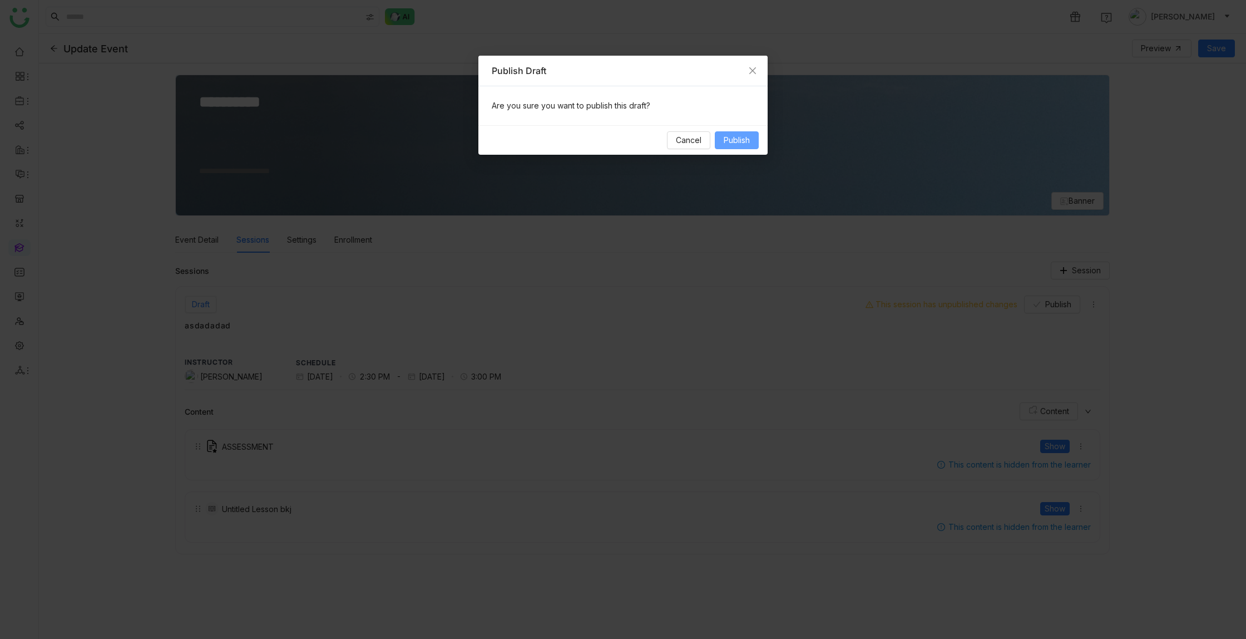
click at [738, 141] on span "Publish" at bounding box center [737, 140] width 26 height 12
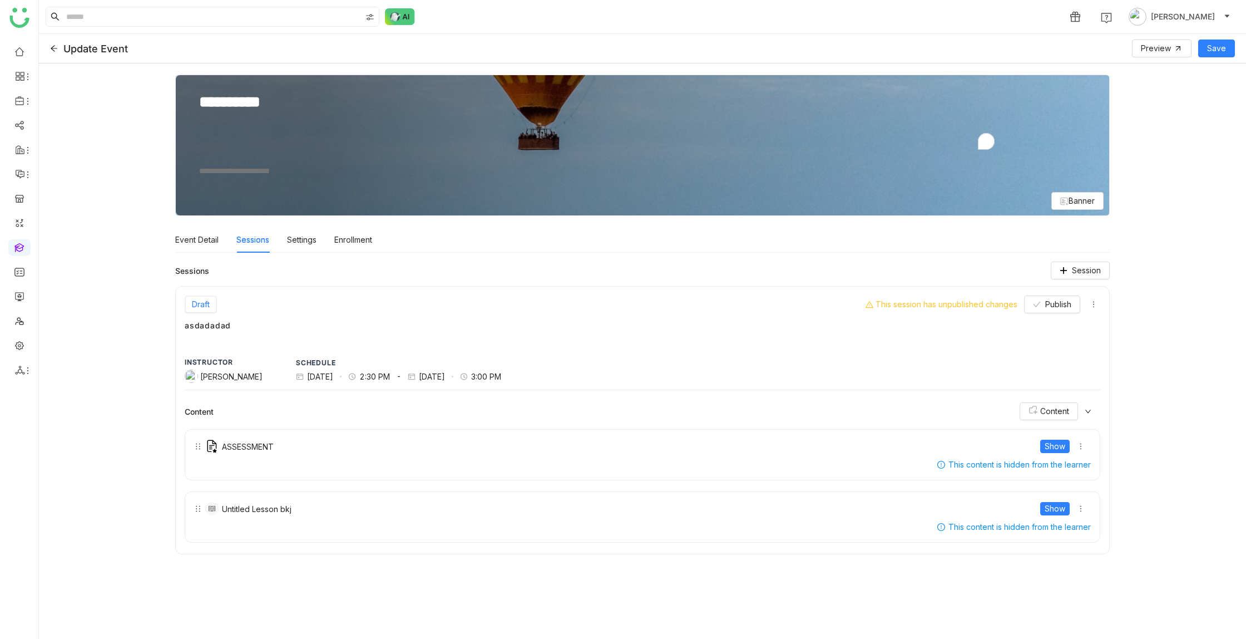
drag, startPoint x: 200, startPoint y: 102, endPoint x: 312, endPoint y: 185, distance: 139.2
click at [312, 185] on div "**********" at bounding box center [642, 145] width 933 height 140
